Goal: Transaction & Acquisition: Purchase product/service

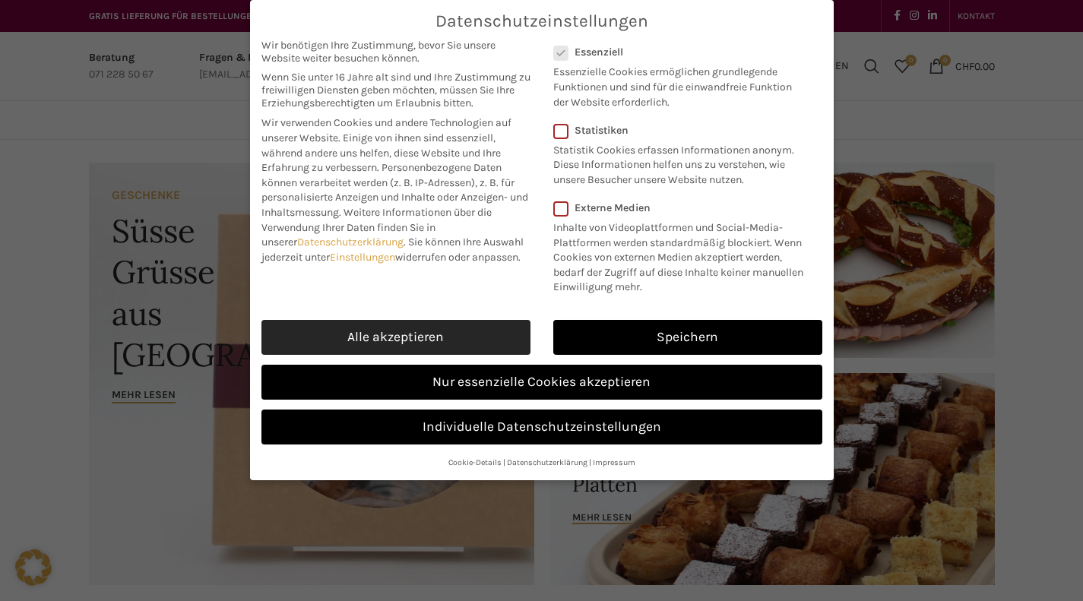
click at [423, 337] on link "Alle akzeptieren" at bounding box center [395, 337] width 269 height 35
checkbox input "true"
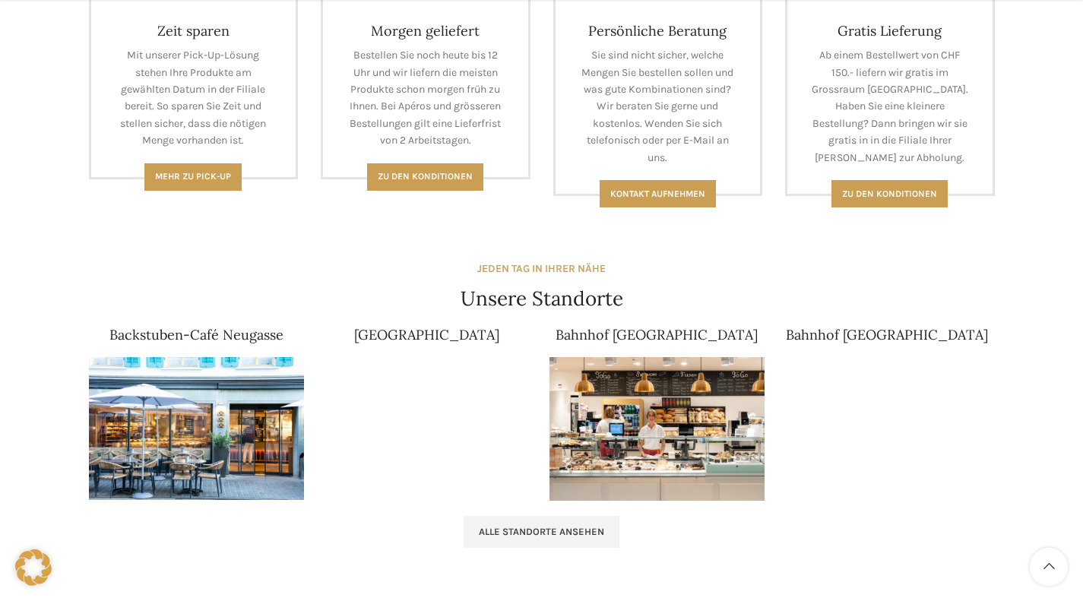
scroll to position [736, 0]
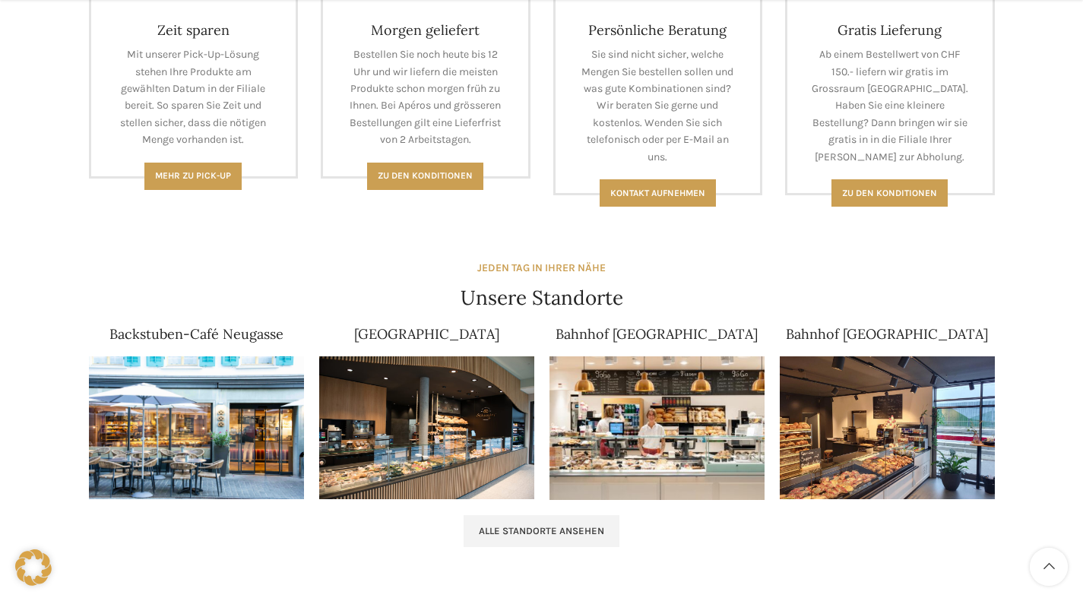
click at [711, 419] on img at bounding box center [656, 428] width 215 height 144
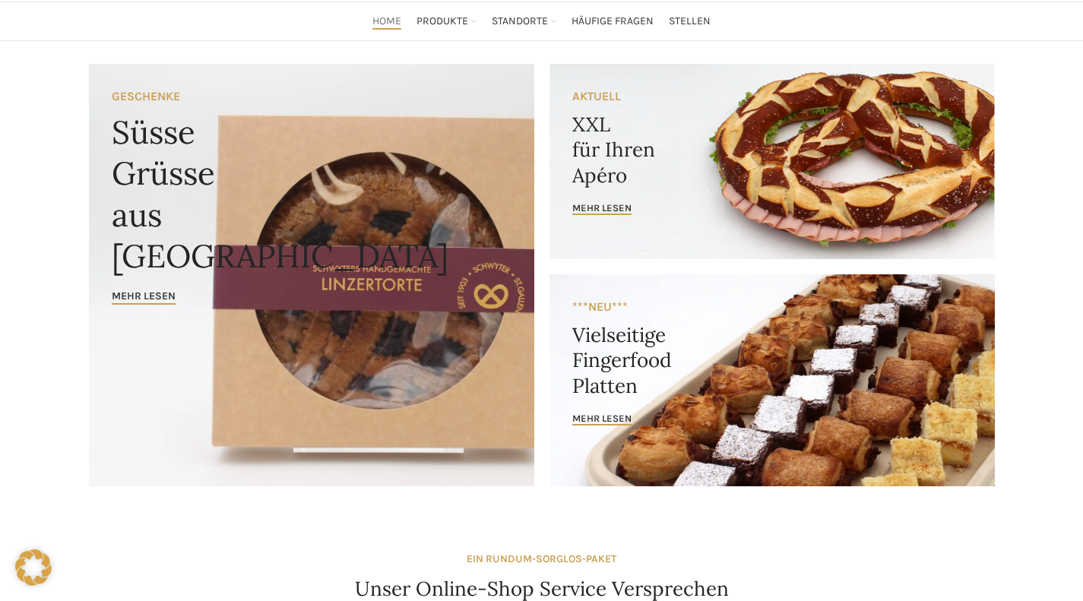
scroll to position [0, 0]
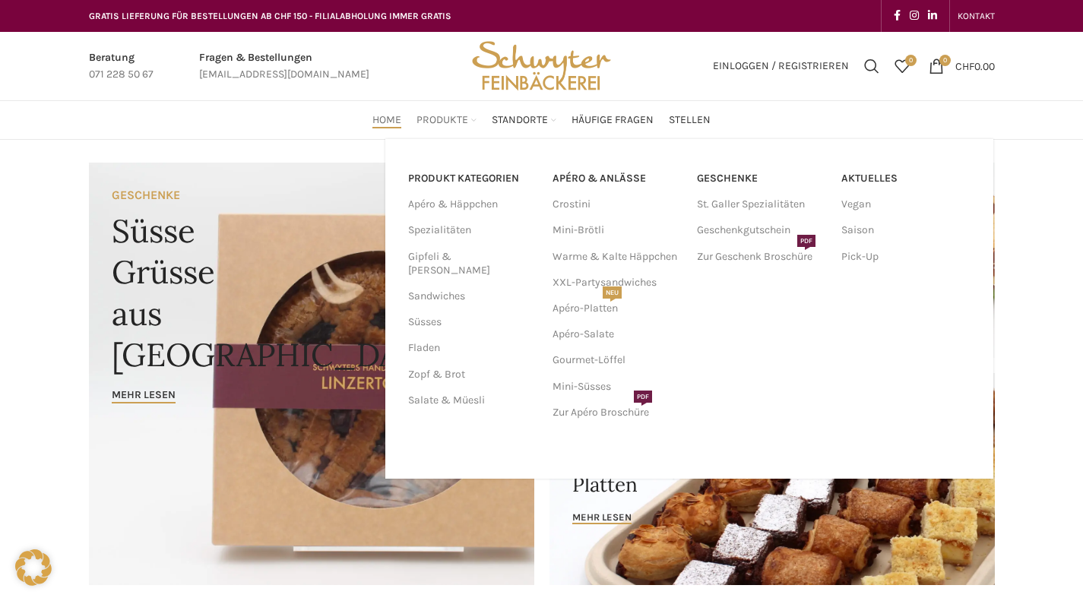
click at [451, 112] on link "Produkte" at bounding box center [446, 120] width 60 height 30
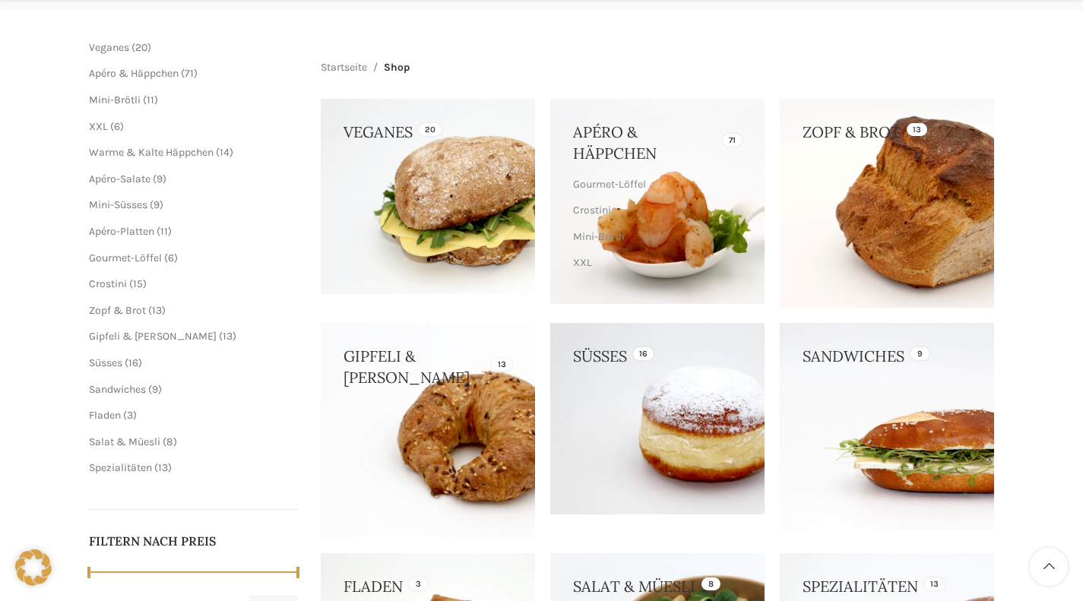
scroll to position [201, 0]
click at [357, 236] on link at bounding box center [428, 195] width 214 height 195
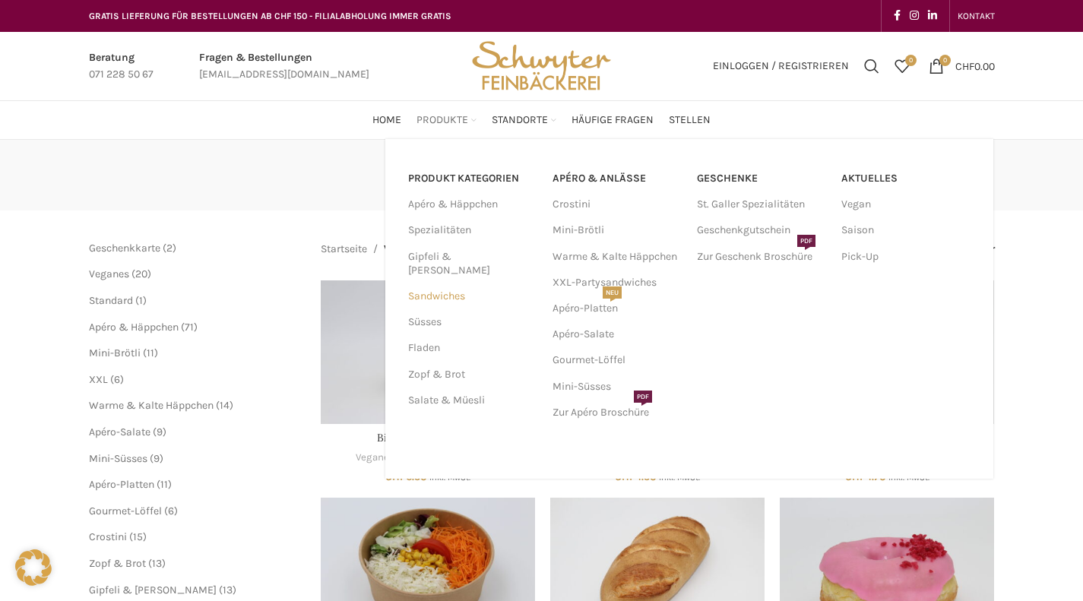
click at [458, 283] on link "Sandwiches" at bounding box center [471, 296] width 126 height 26
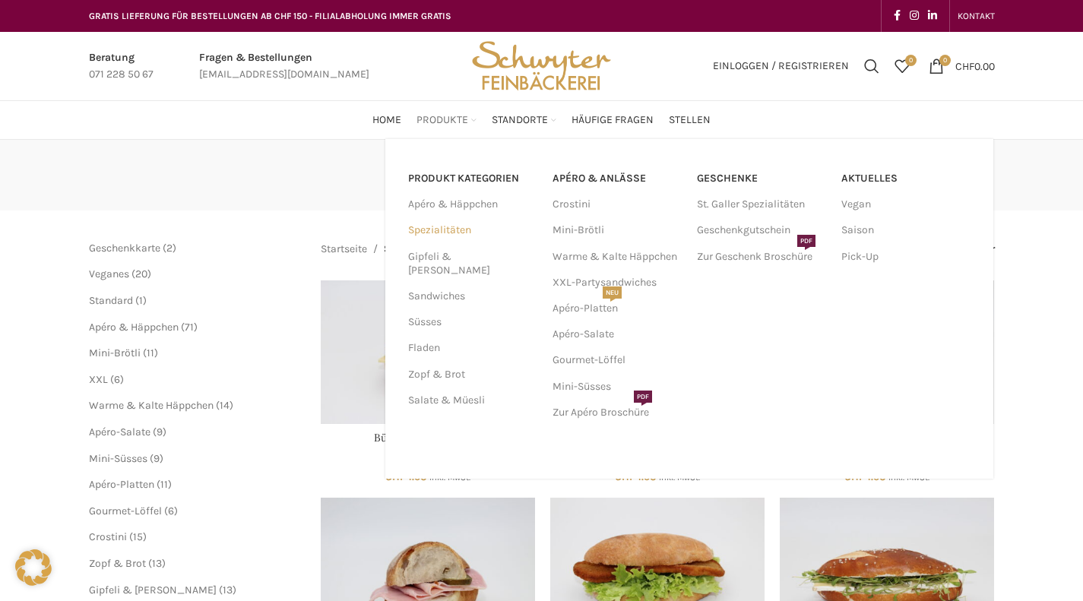
click at [441, 229] on link "Spezialitäten" at bounding box center [471, 230] width 126 height 26
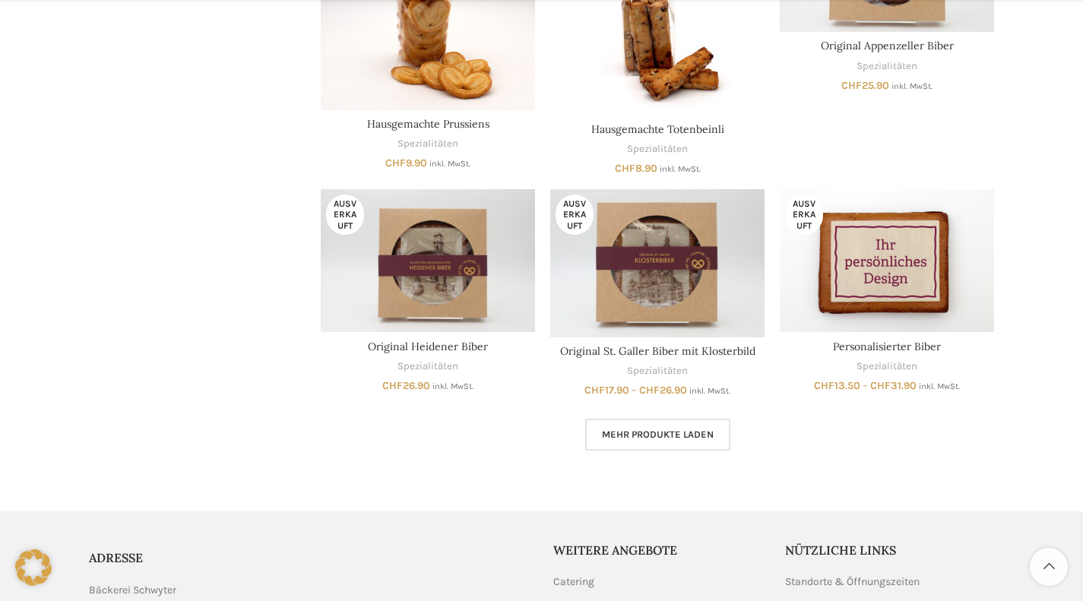
scroll to position [919, 0]
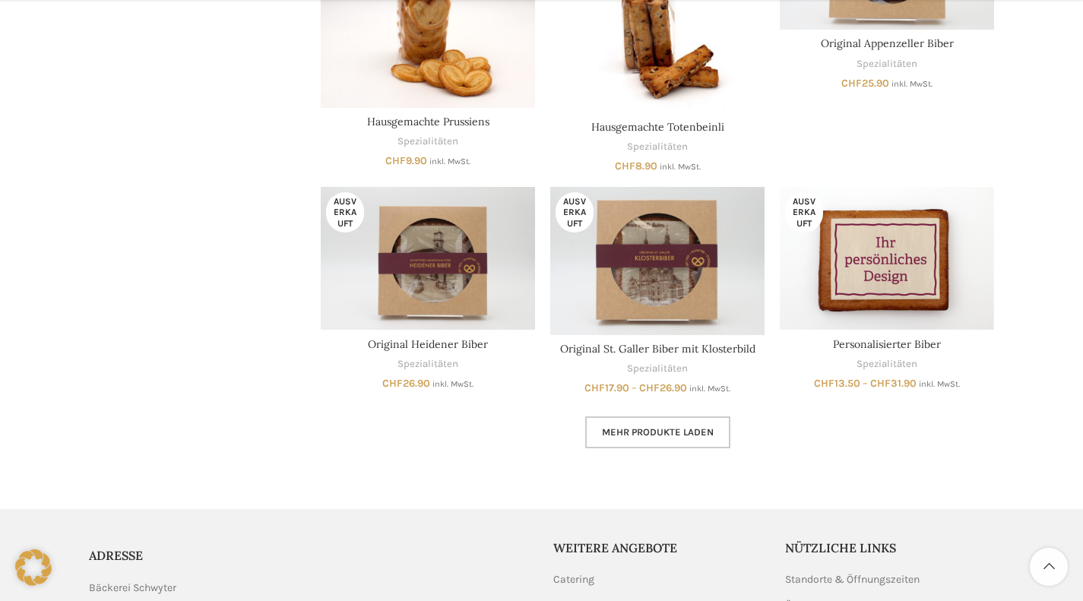
click at [625, 441] on link "Mehr Produkte laden" at bounding box center [657, 432] width 145 height 32
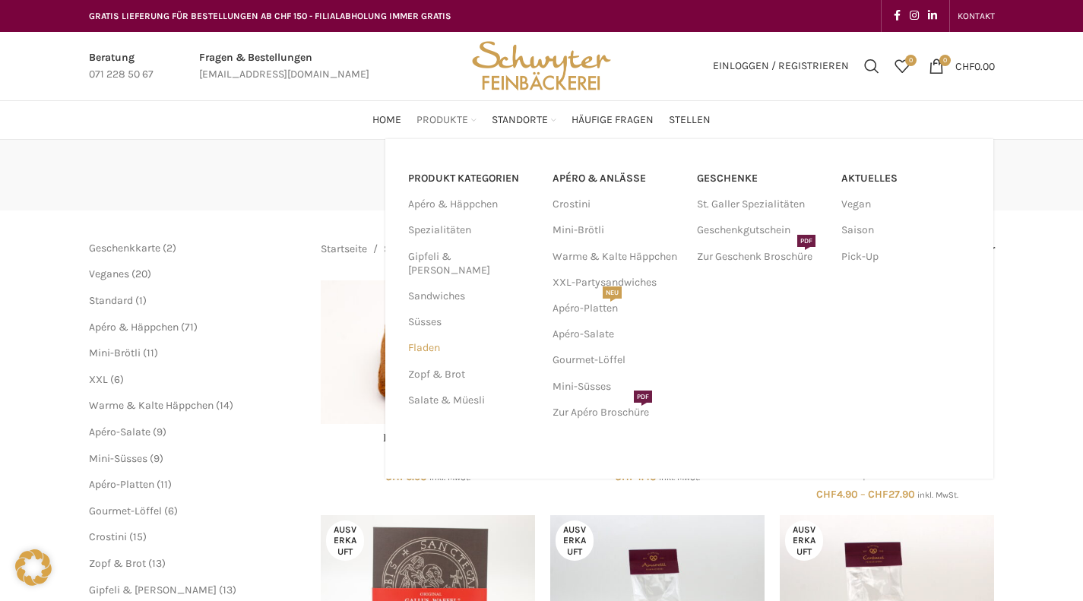
click at [432, 335] on link "Fladen" at bounding box center [471, 348] width 126 height 26
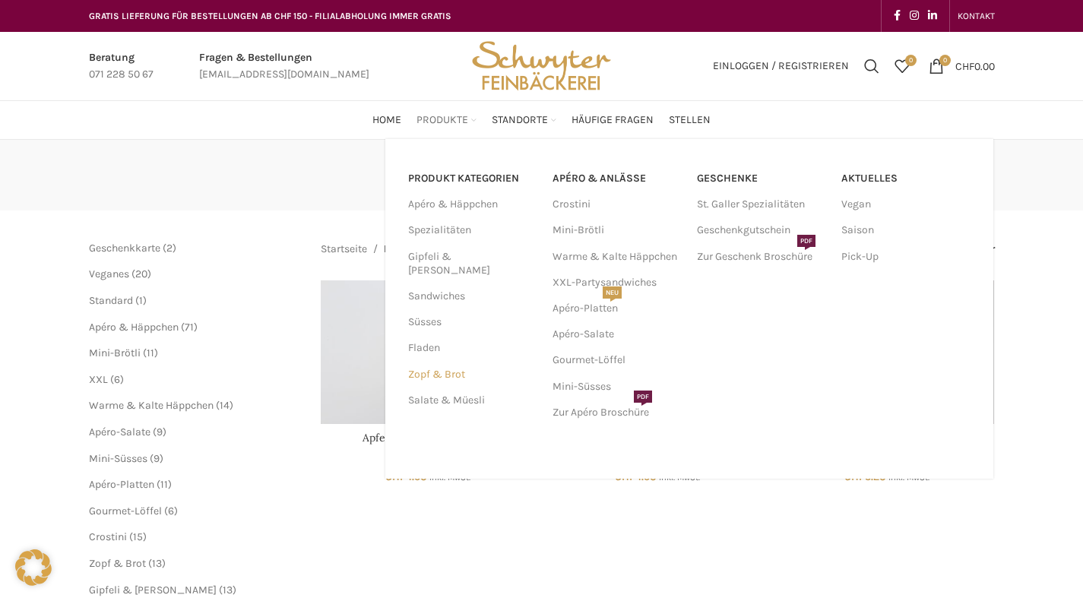
click at [442, 372] on link "Zopf & Brot" at bounding box center [471, 375] width 126 height 26
